Goal: Communication & Community: Answer question/provide support

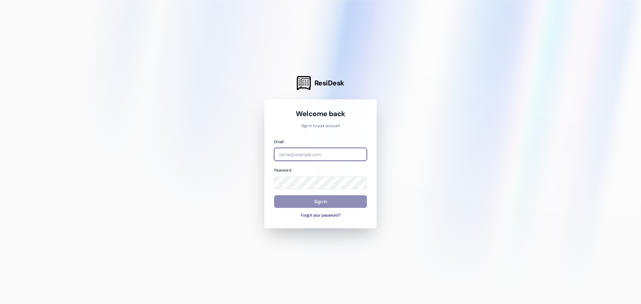
type input "[EMAIL_ADDRESS][DOMAIN_NAME]"
click at [339, 204] on button "Sign In" at bounding box center [320, 201] width 93 height 13
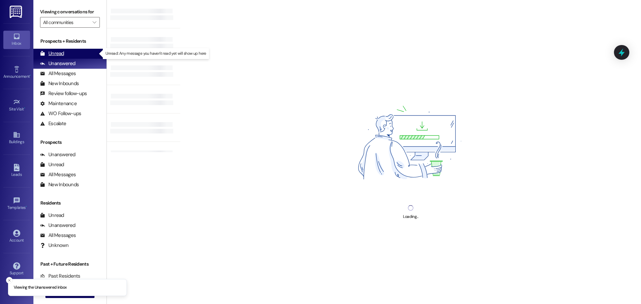
click at [76, 57] on div "Unread (0)" at bounding box center [69, 54] width 73 height 10
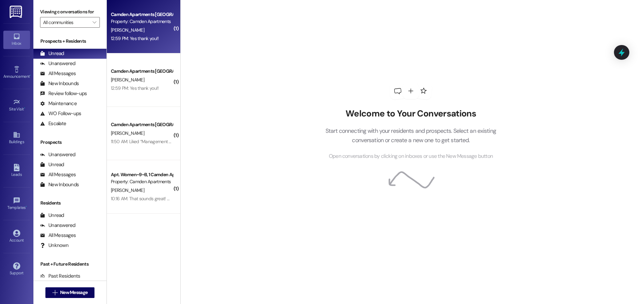
click at [138, 36] on div "12:59 PM: Yes thank you!! 12:59 PM: Yes thank you!!" at bounding box center [135, 38] width 48 height 6
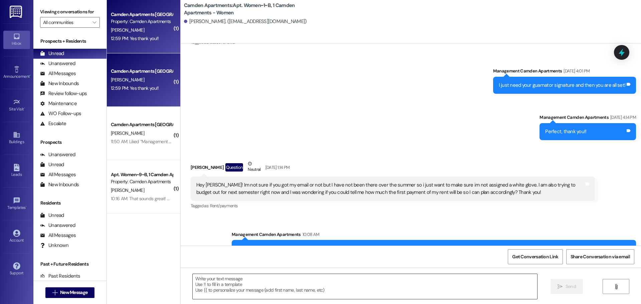
scroll to position [7615, 0]
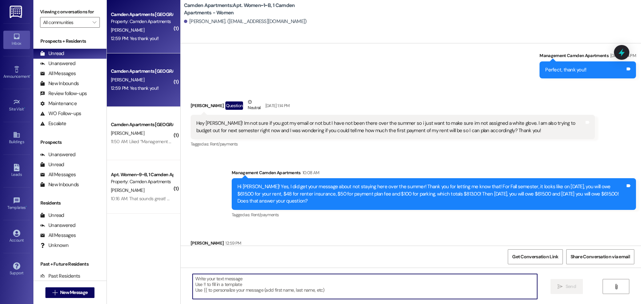
click at [228, 279] on textarea at bounding box center [365, 286] width 345 height 25
type textarea "You are welcome:)"
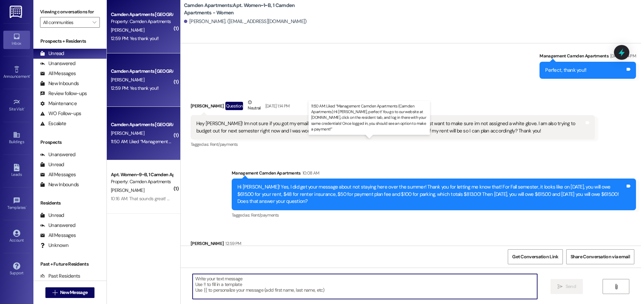
click at [140, 141] on div "11:50 AM: Liked “Management Camden Apartments (Camden Apartments): Hi [PERSON_N…" at bounding box center [381, 142] width 541 height 6
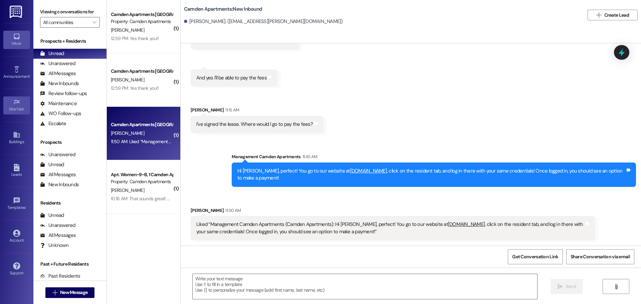
scroll to position [325, 0]
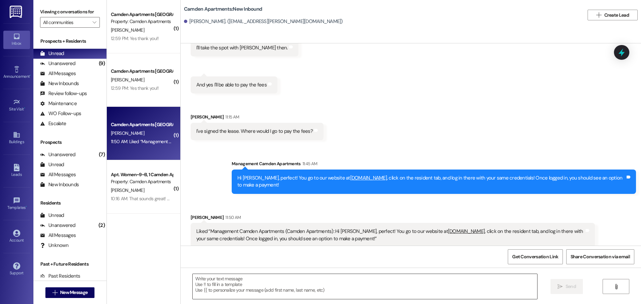
click at [264, 289] on textarea at bounding box center [365, 286] width 345 height 25
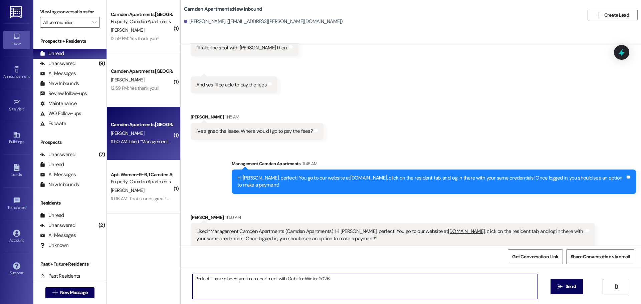
type textarea "Perfect! I have placed you in an apartment with Gabi for Winter 2026!"
